Goal: Information Seeking & Learning: Find specific fact

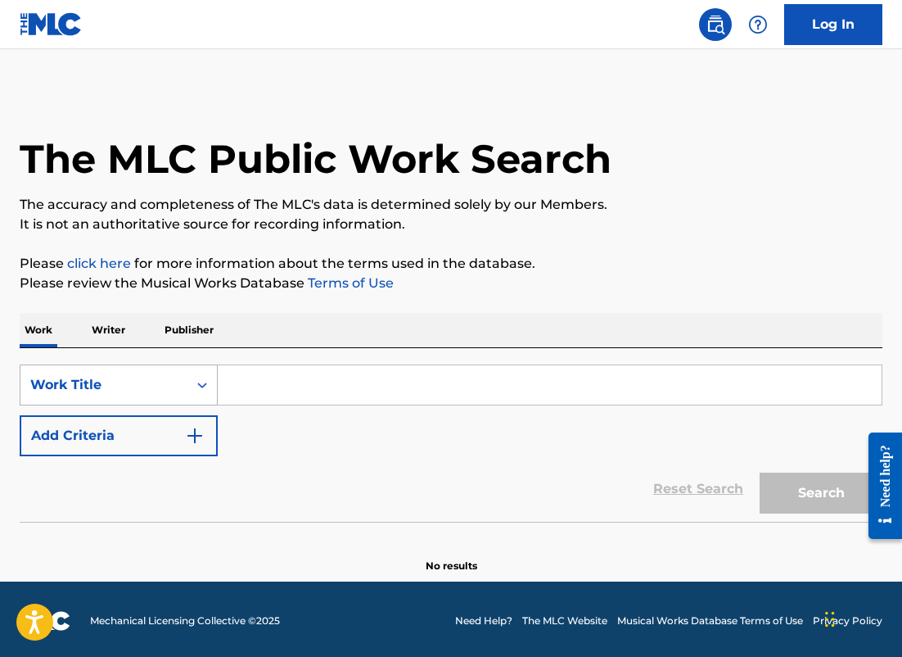
click at [142, 386] on div "Work Title" at bounding box center [103, 385] width 147 height 20
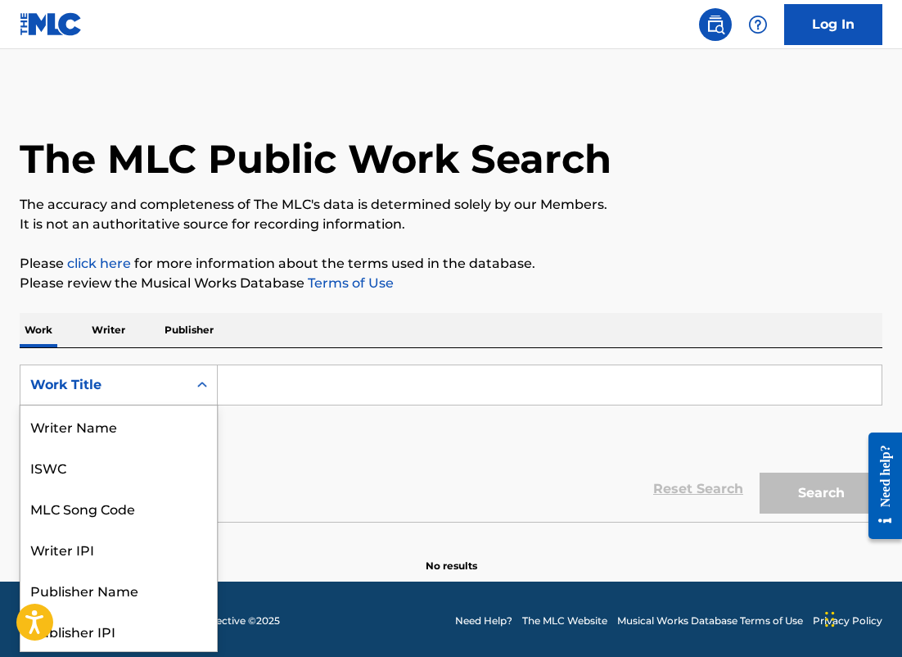
scroll to position [82, 0]
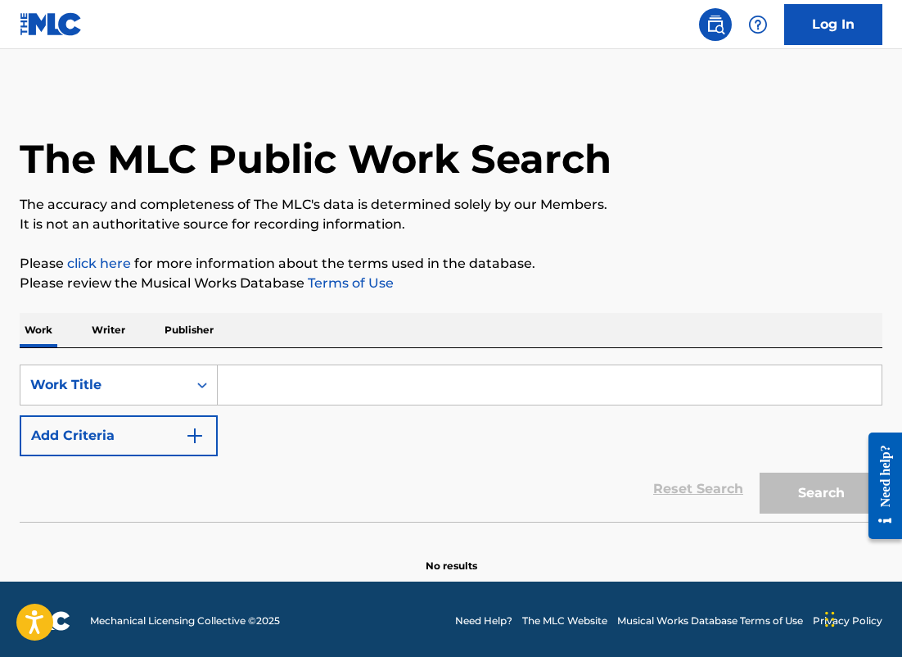
click at [243, 386] on input "Search Form" at bounding box center [550, 384] width 664 height 39
paste input "Serenade No. 13 in G Major, K. 525"
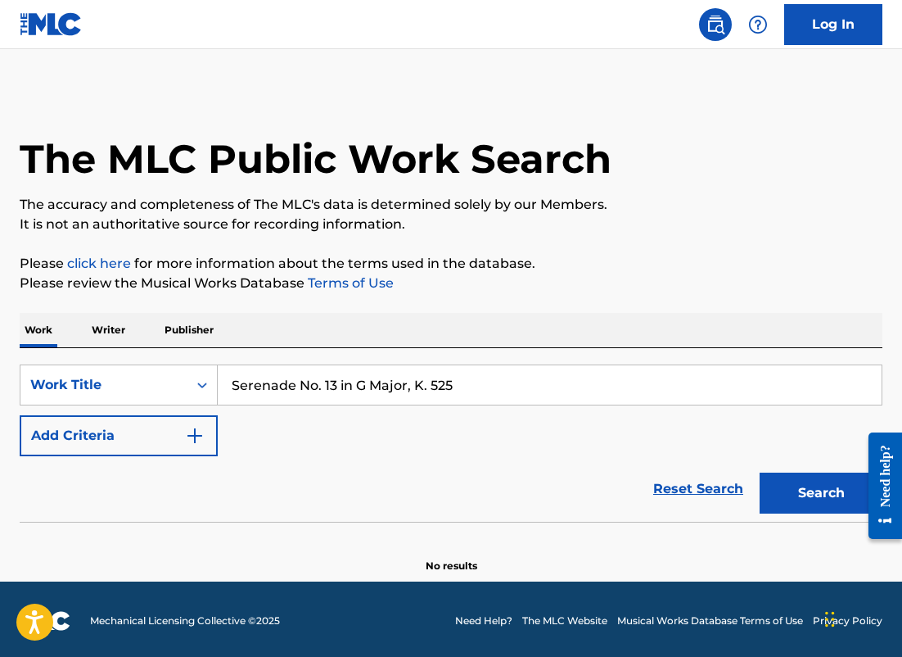
type input "Serenade No. 13 in G Major, K. 525"
click at [179, 420] on button "Add Criteria" at bounding box center [119, 435] width 198 height 41
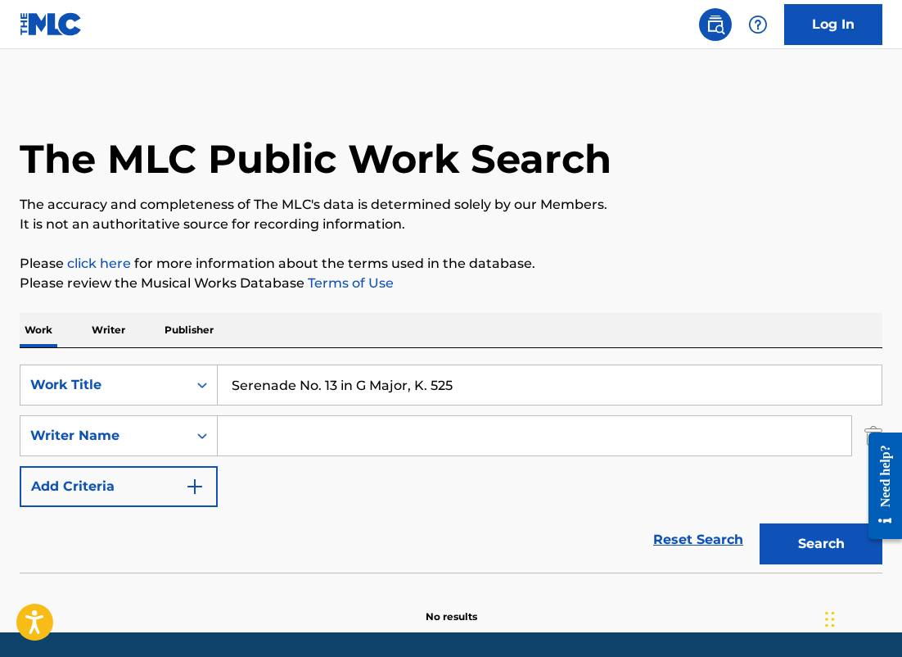
click at [264, 442] on input "Search Form" at bounding box center [535, 435] width 634 height 39
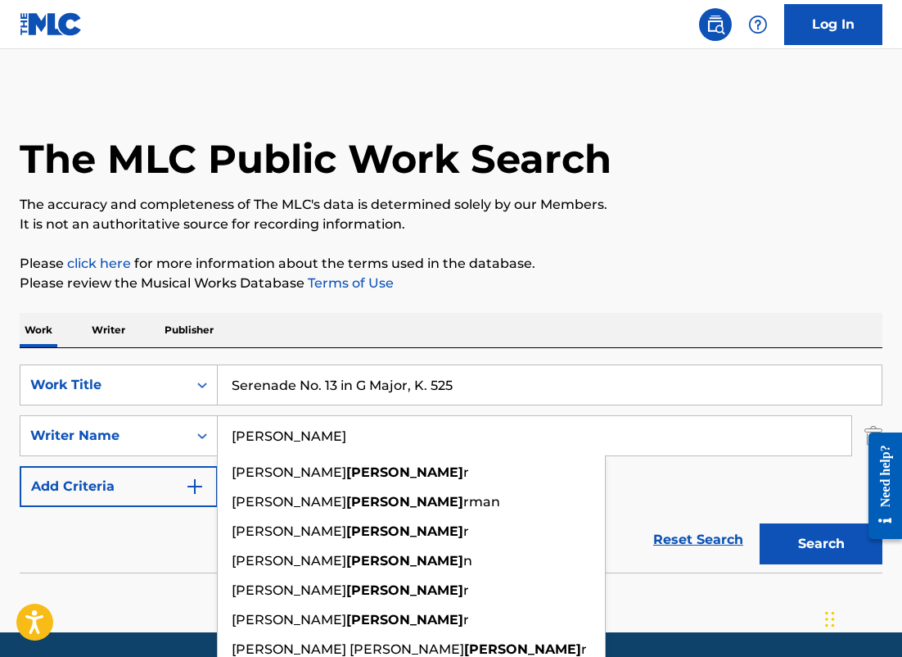
type input "[PERSON_NAME]"
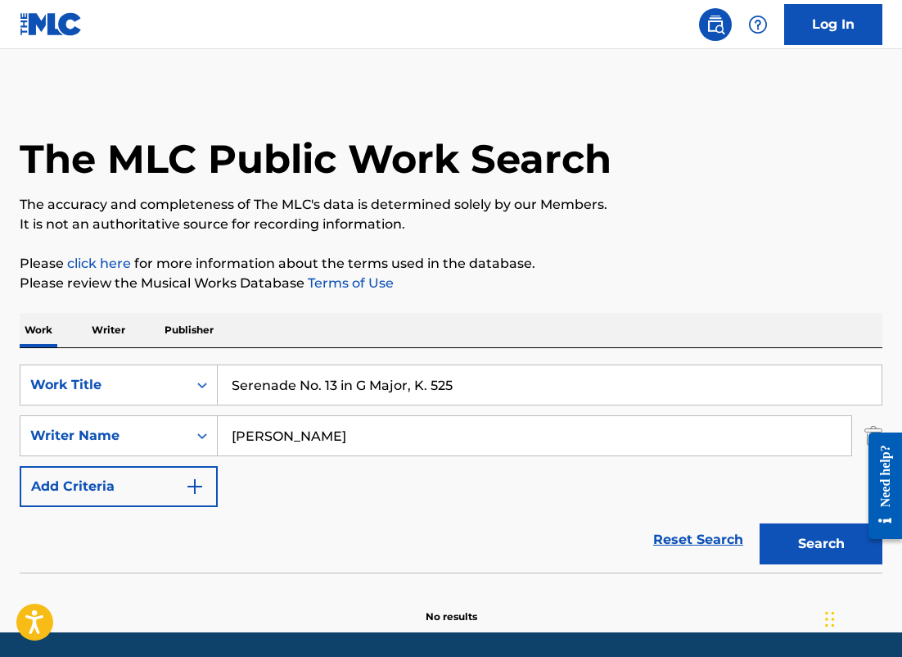
click at [20, 466] on button "Add Criteria" at bounding box center [119, 486] width 198 height 41
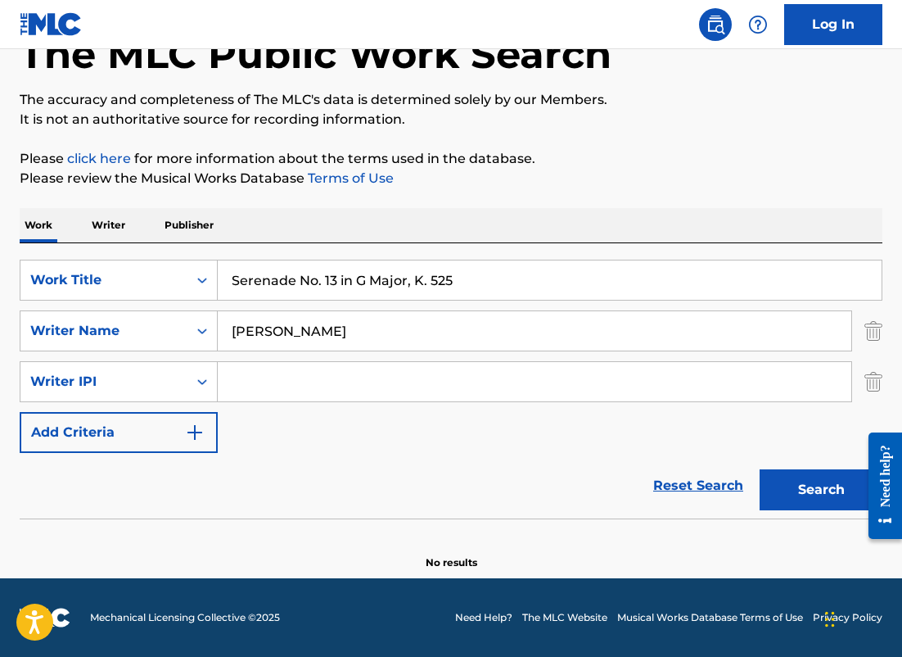
click at [870, 387] on img "Search Form" at bounding box center [874, 381] width 18 height 41
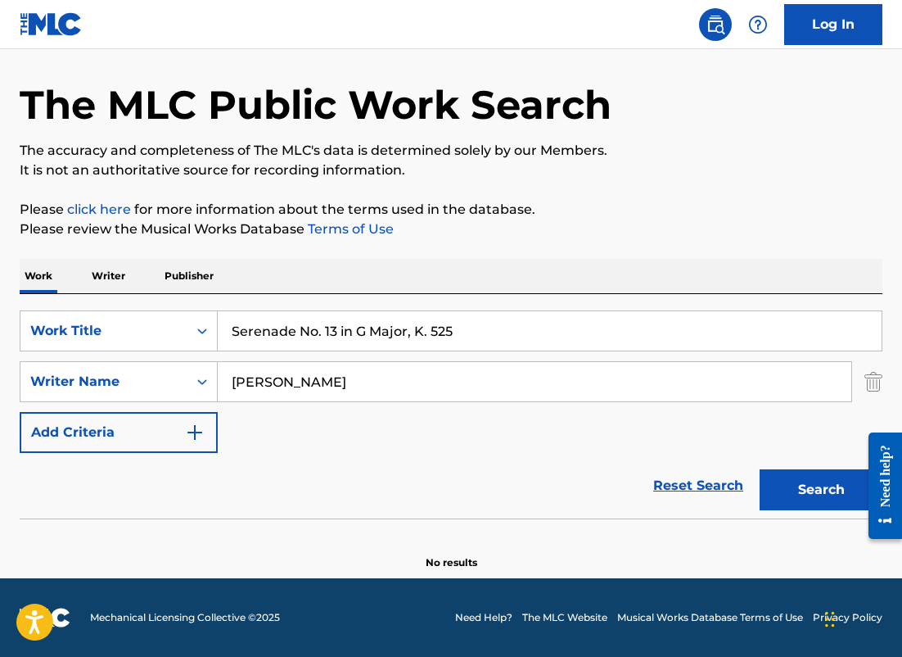
click at [811, 489] on button "Search" at bounding box center [821, 489] width 123 height 41
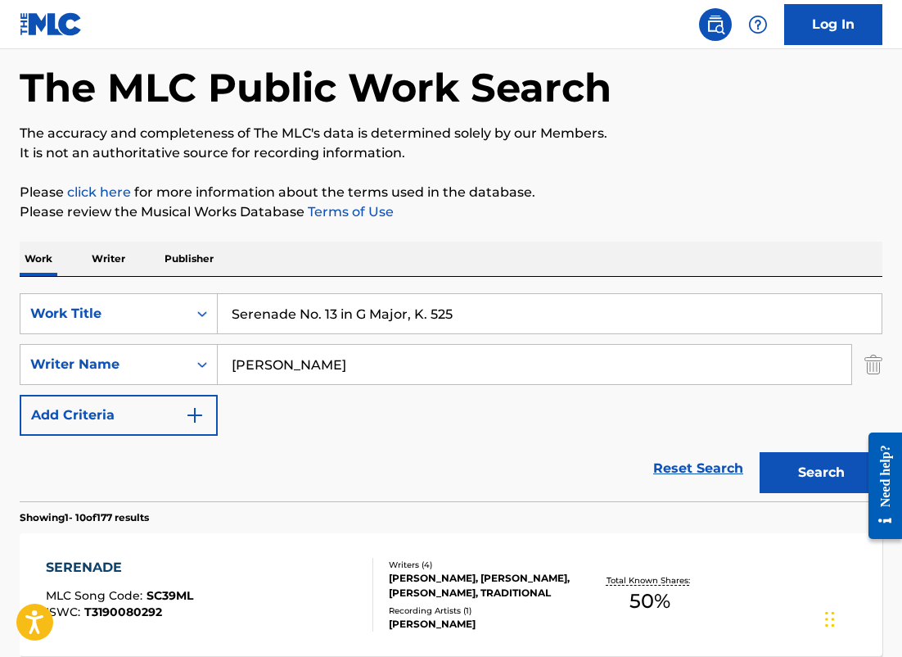
scroll to position [82, 0]
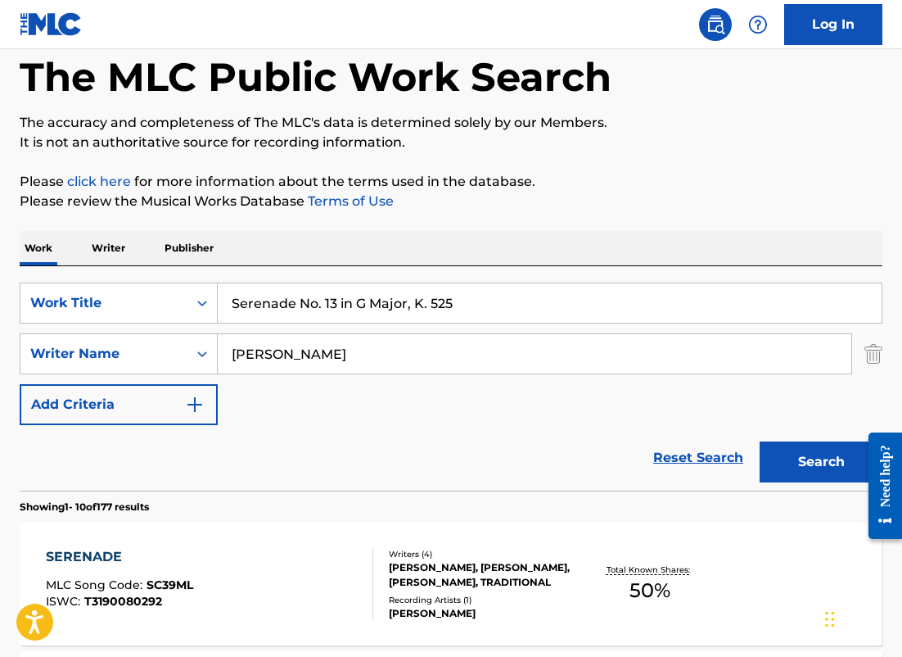
drag, startPoint x: 473, startPoint y: 302, endPoint x: 172, endPoint y: 281, distance: 302.0
click at [174, 288] on div "SearchWithCriteriafd8fa4b9-59db-4a12-acfe-880386eeec91 Work Title Serenade No. …" at bounding box center [451, 302] width 863 height 41
paste input "Piano Concerto No.21 In C, K.467"
type input "Piano Concerto No.21 In C, K.467"
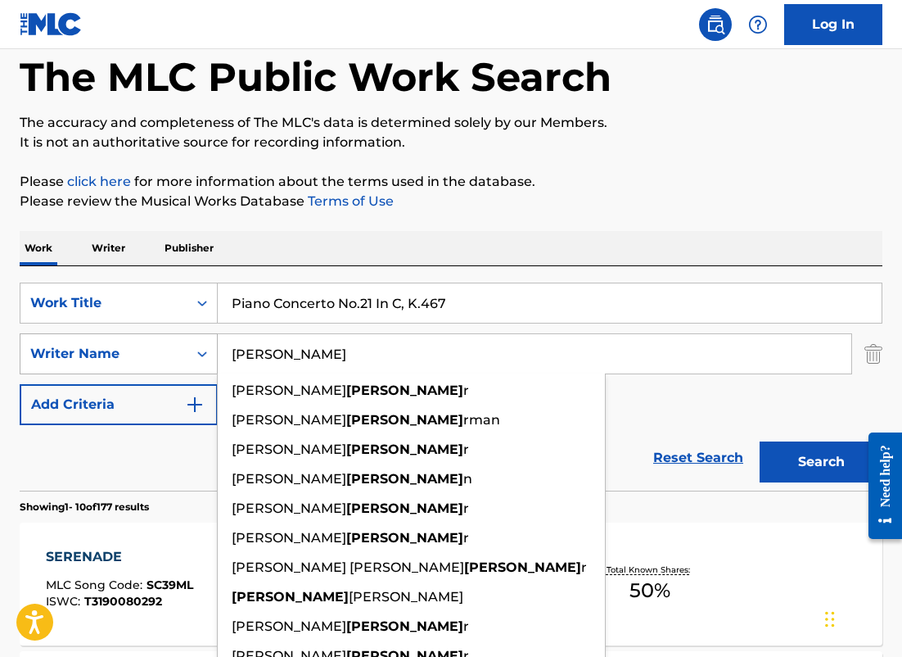
drag, startPoint x: 312, startPoint y: 351, endPoint x: 112, endPoint y: 348, distance: 199.8
click at [112, 350] on div "SearchWithCriteria6ba65c8f-9269-4212-9c4f-fff4bb206926 Writer Name [PERSON_NAME…" at bounding box center [451, 353] width 863 height 41
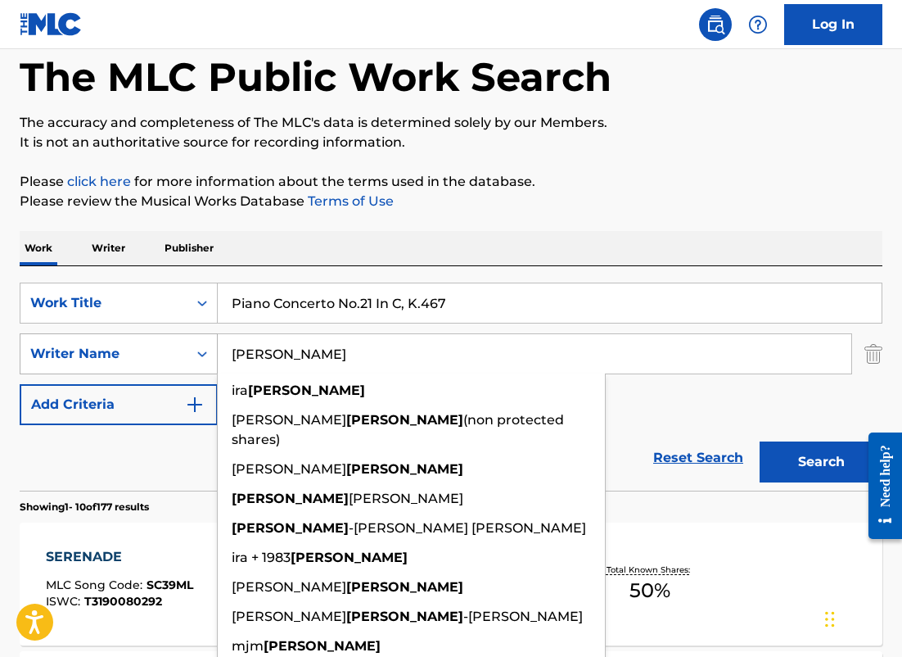
type input "[PERSON_NAME]"
click at [760, 441] on button "Search" at bounding box center [821, 461] width 123 height 41
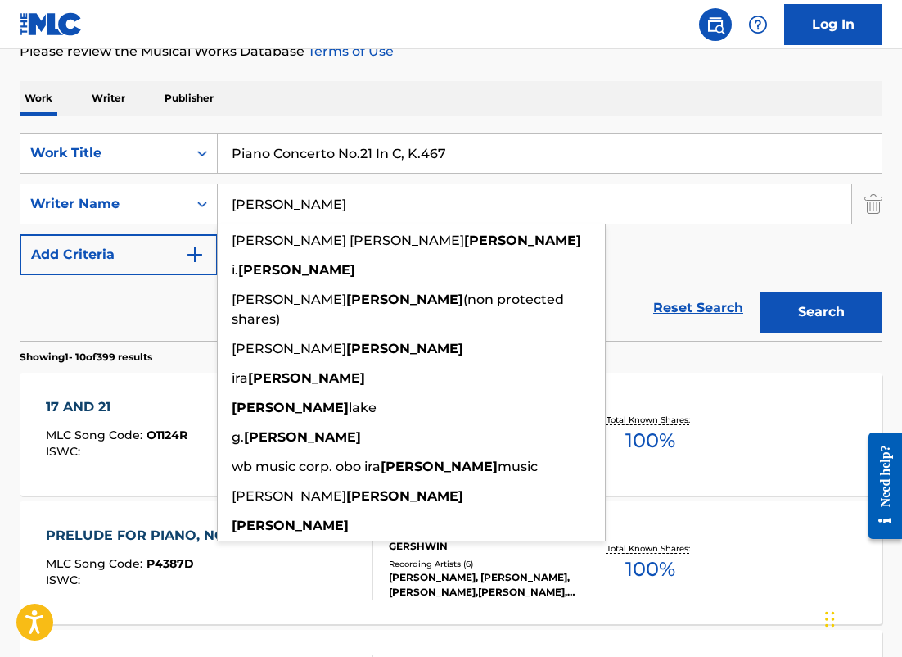
scroll to position [142, 0]
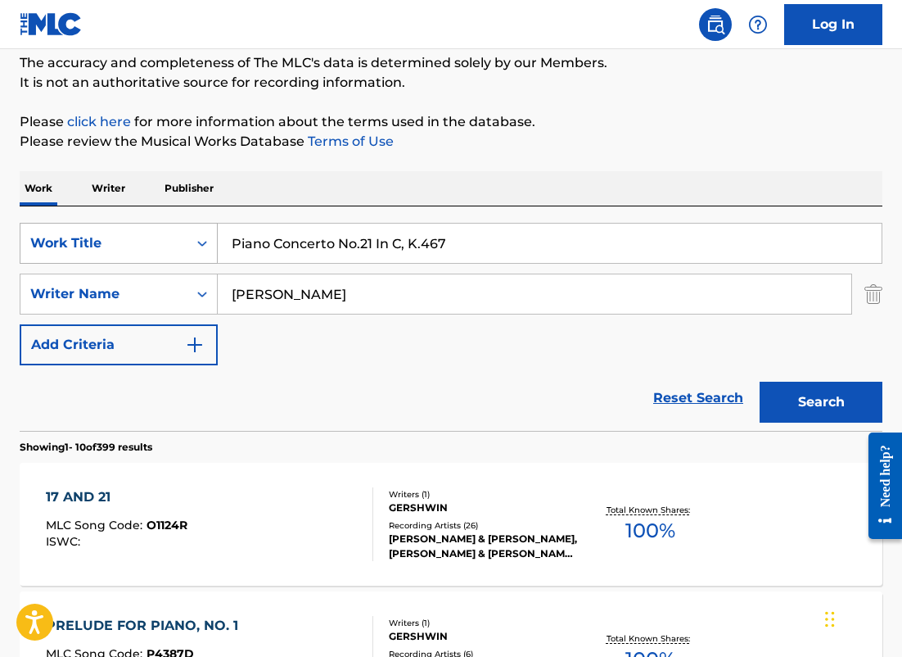
drag, startPoint x: 367, startPoint y: 246, endPoint x: 97, endPoint y: 225, distance: 270.2
click at [102, 225] on div "SearchWithCriteriafd8fa4b9-59db-4a12-acfe-880386eeec91 Work Title Piano Concert…" at bounding box center [451, 243] width 863 height 41
paste input "Symphony No. 5 in C Minor, Op."
type input "Symphony No. 5 in C Minor, Op. 67"
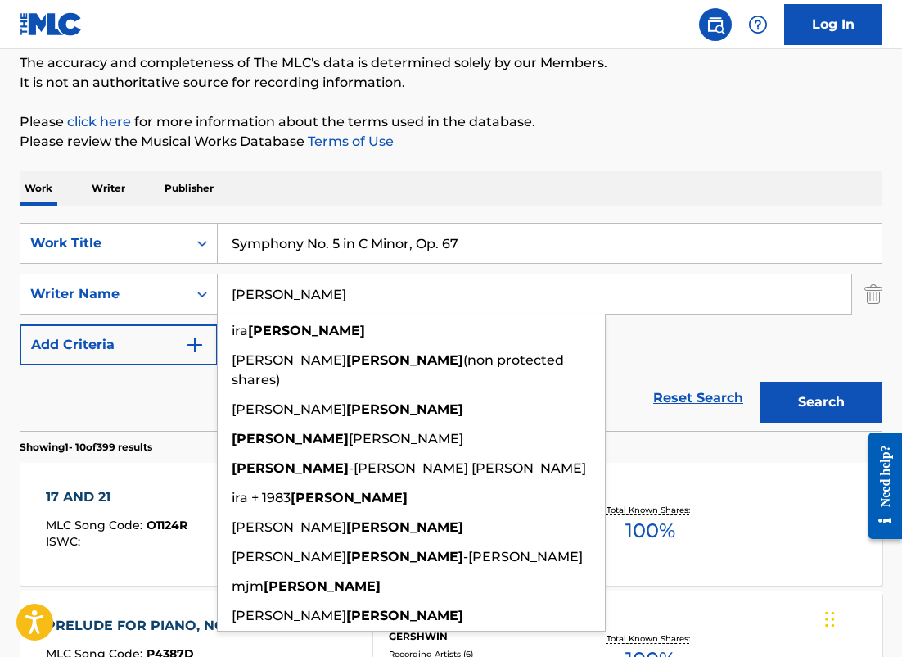
drag, startPoint x: 330, startPoint y: 301, endPoint x: 65, endPoint y: 270, distance: 266.3
click at [65, 270] on div "SearchWithCriteriafd8fa4b9-59db-4a12-acfe-880386eeec91 Work Title Symphony No. …" at bounding box center [451, 294] width 863 height 142
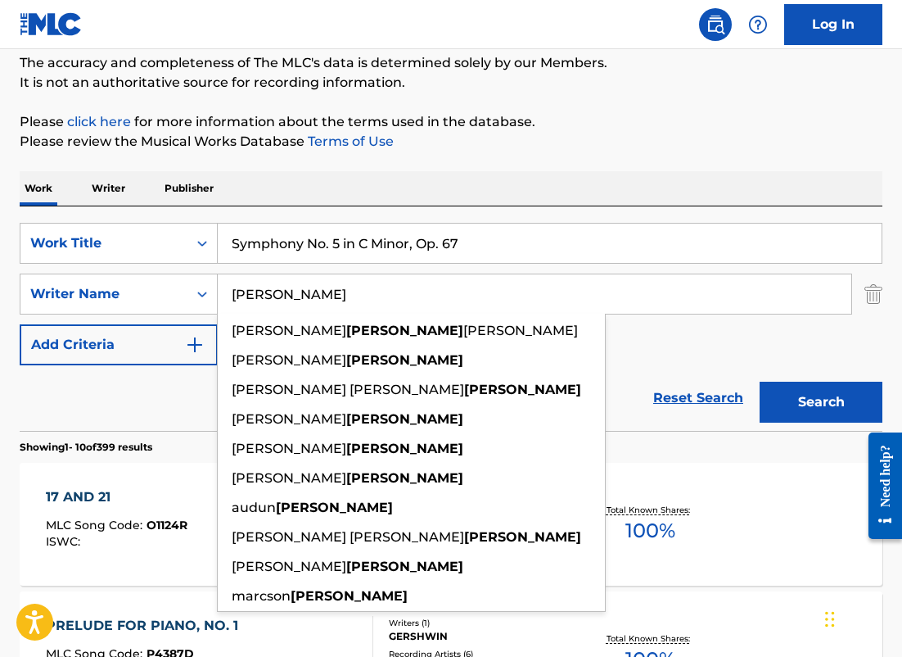
type input "[PERSON_NAME]"
click at [760, 382] on button "Search" at bounding box center [821, 402] width 123 height 41
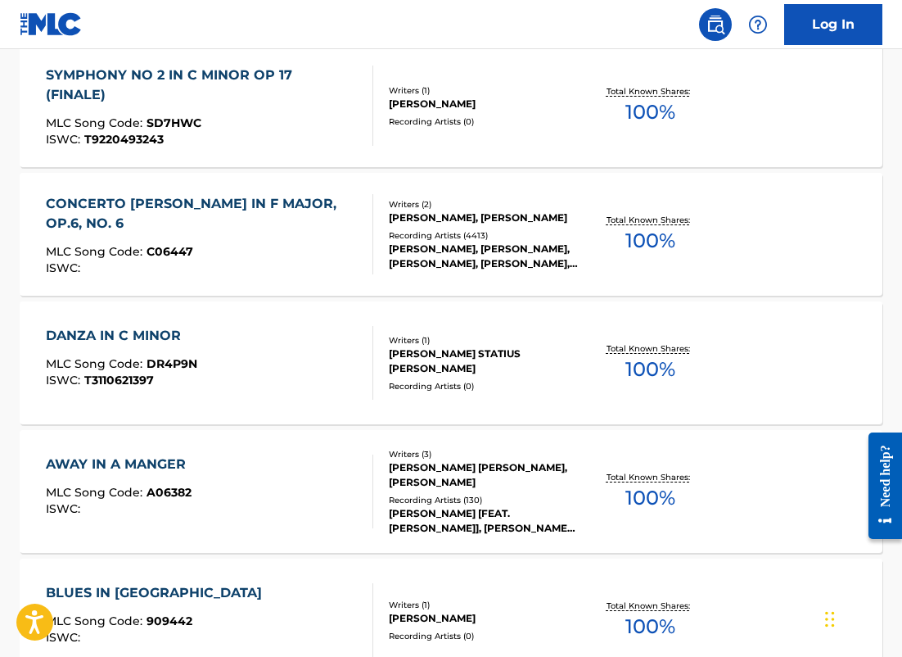
scroll to position [702, 0]
